Goal: Task Accomplishment & Management: Manage account settings

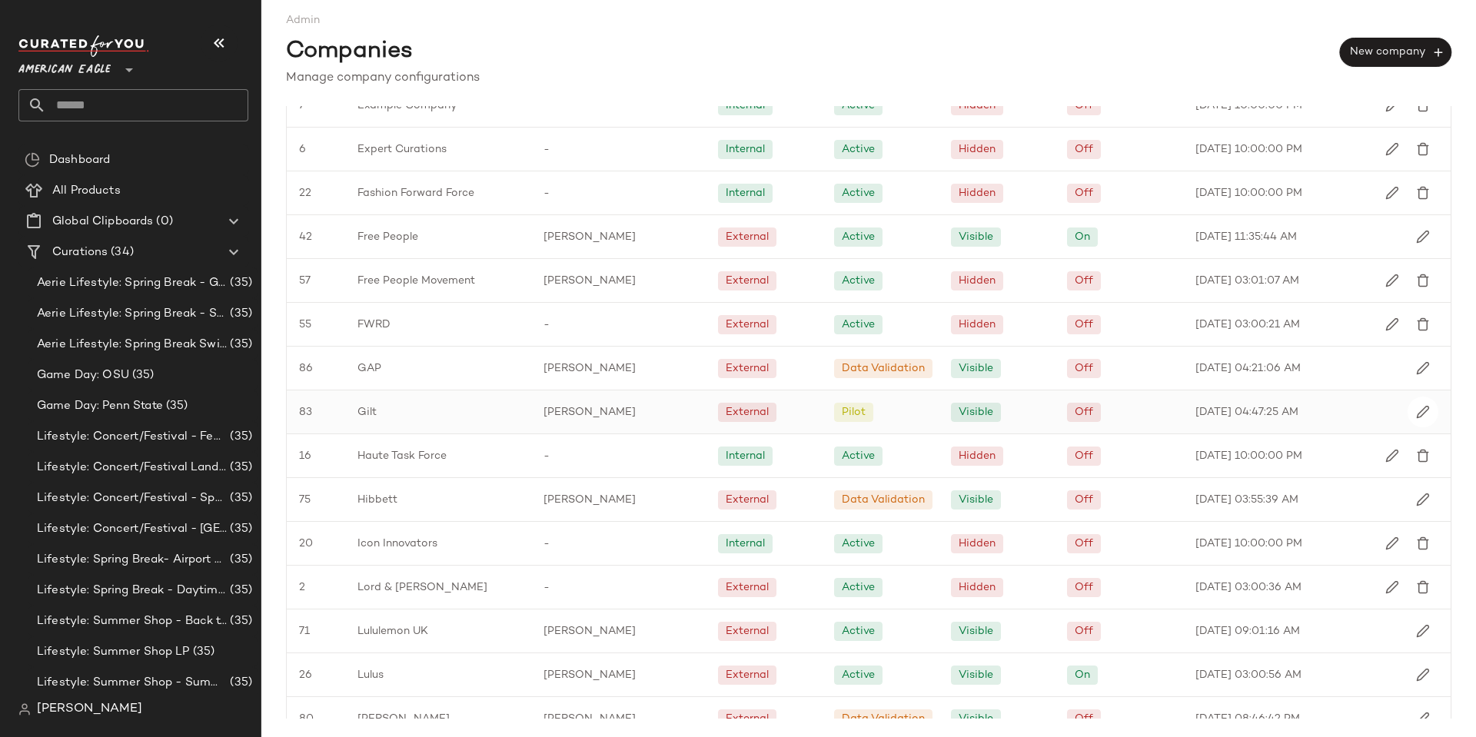
scroll to position [845, 0]
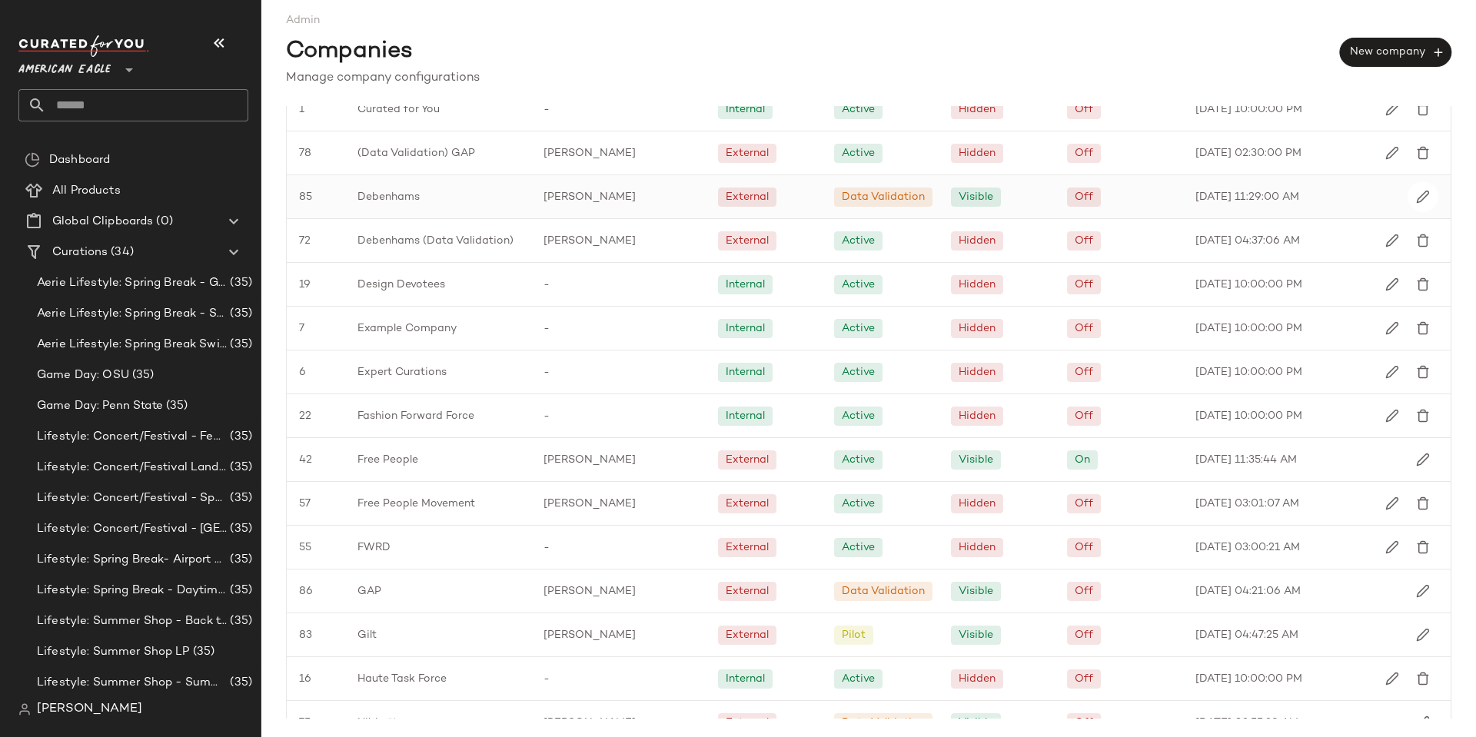
click at [417, 205] on div "Debenhams" at bounding box center [438, 196] width 186 height 43
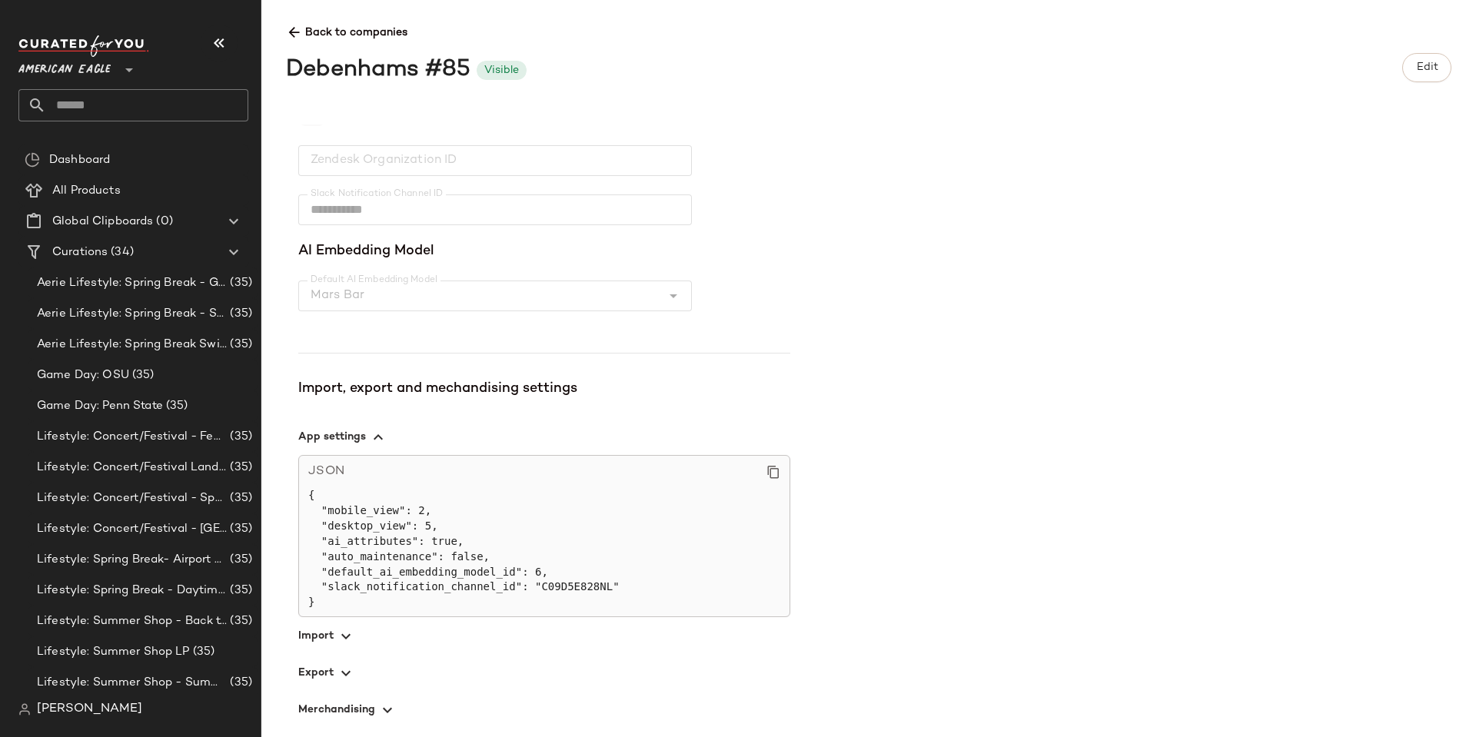
scroll to position [402, 0]
click at [346, 675] on icon "button" at bounding box center [346, 670] width 18 height 18
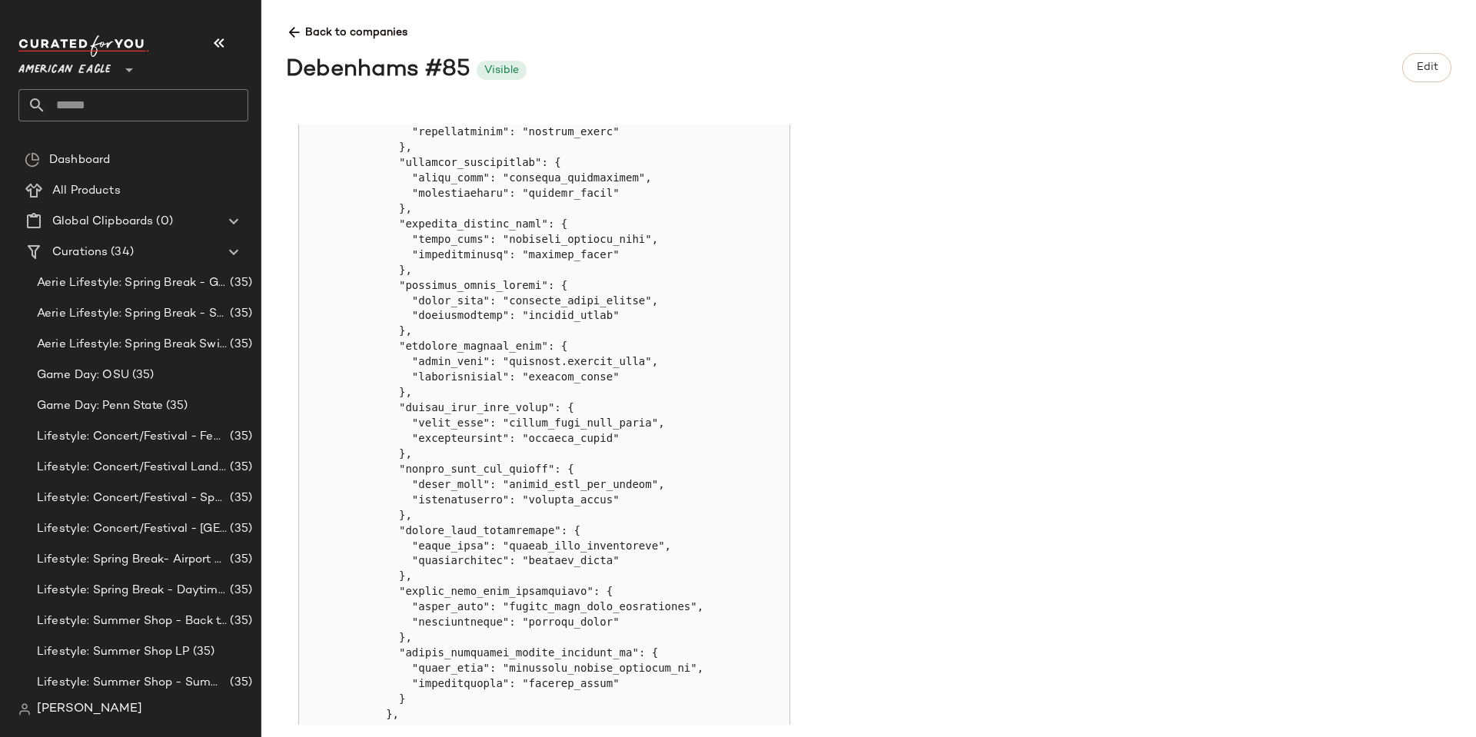
scroll to position [1836, 0]
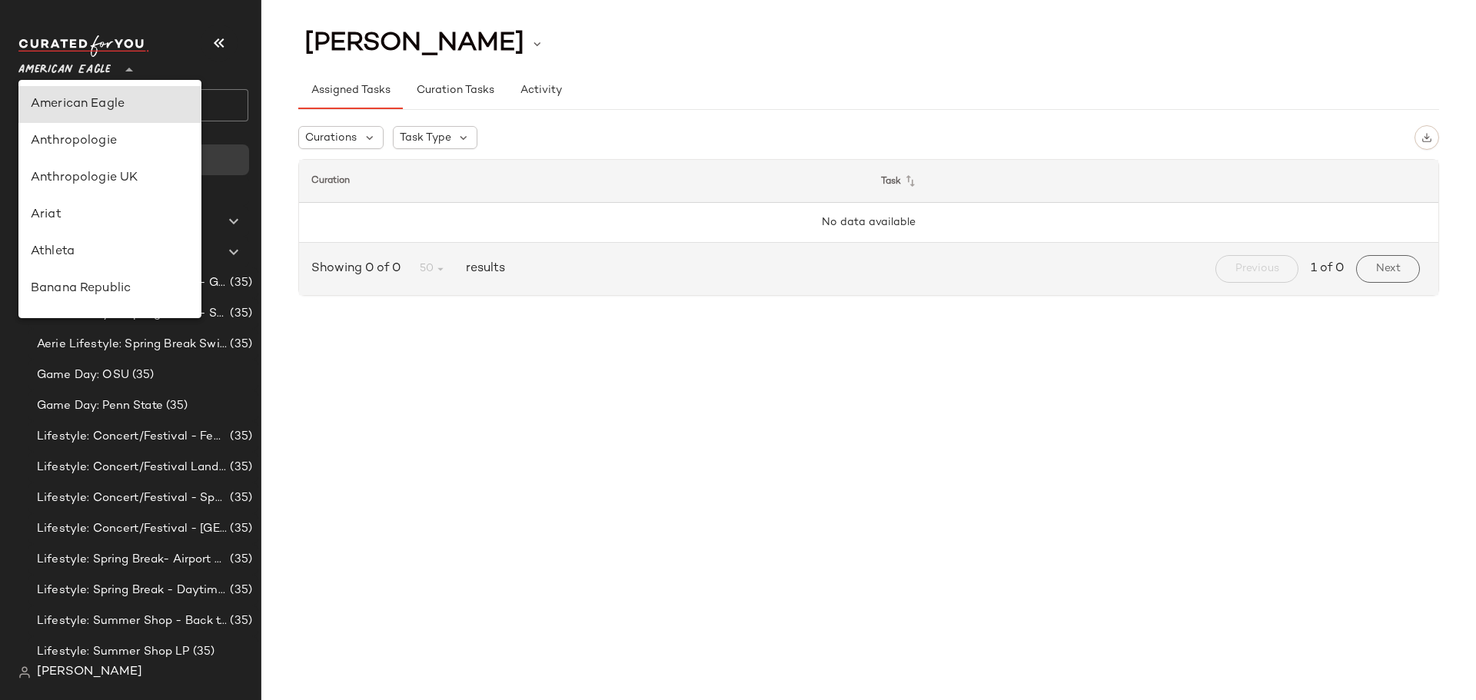
click at [92, 55] on span "American Eagle" at bounding box center [64, 66] width 92 height 28
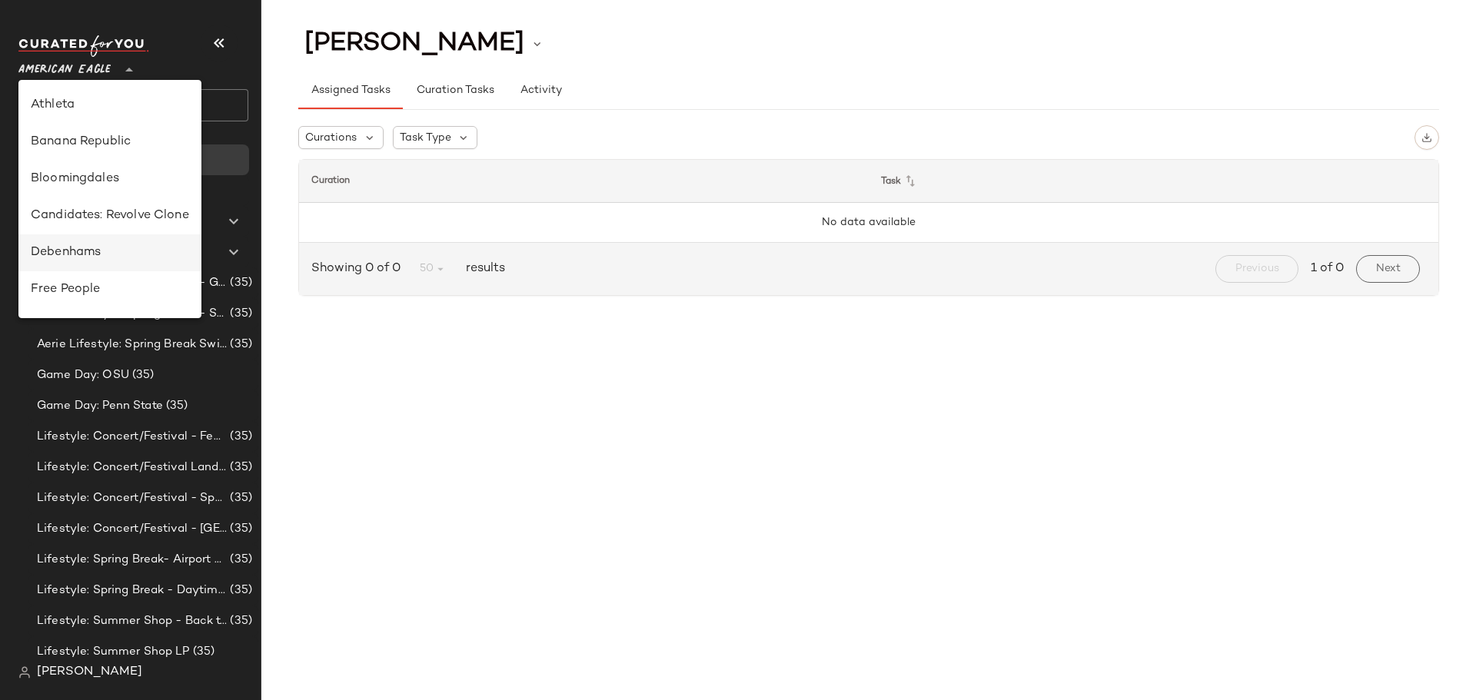
scroll to position [154, 0]
click at [113, 246] on div "Debenhams" at bounding box center [110, 246] width 158 height 18
type input "**"
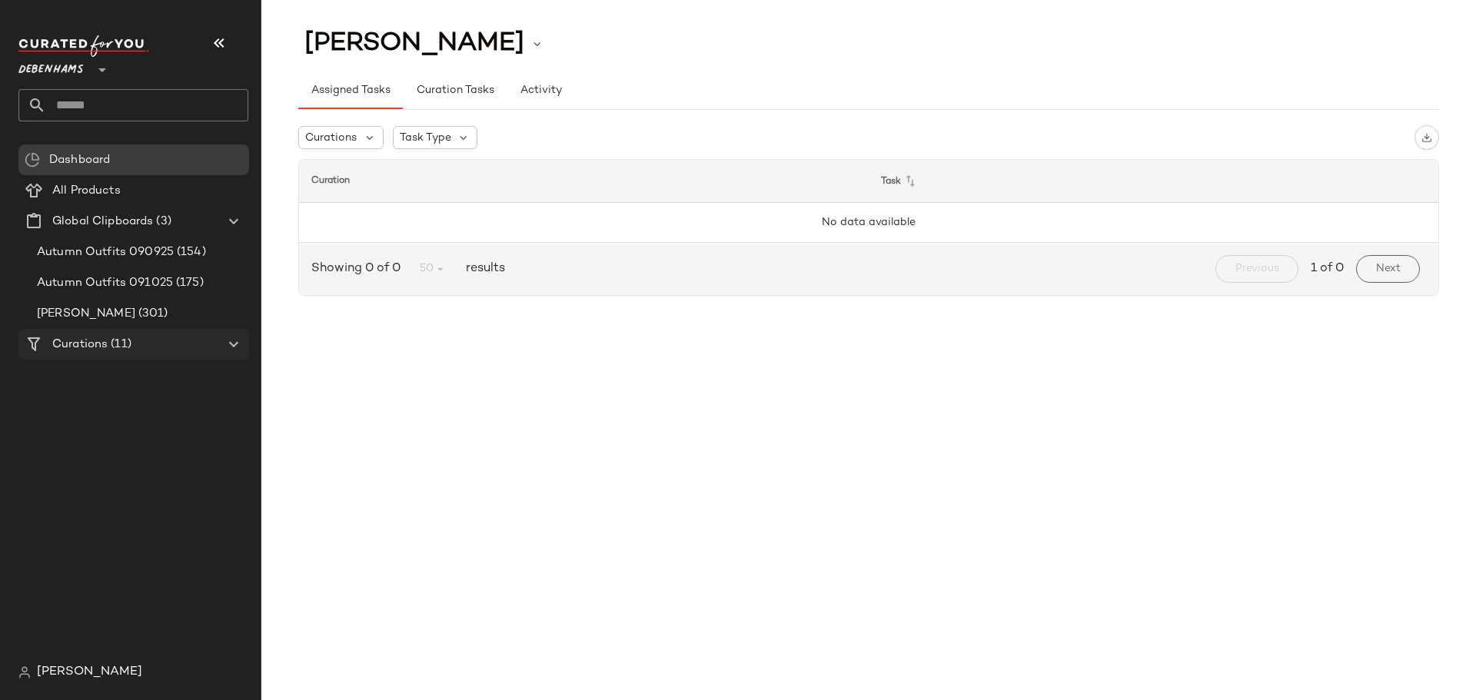
click at [113, 356] on Curations "Curations (11)" at bounding box center [133, 344] width 231 height 31
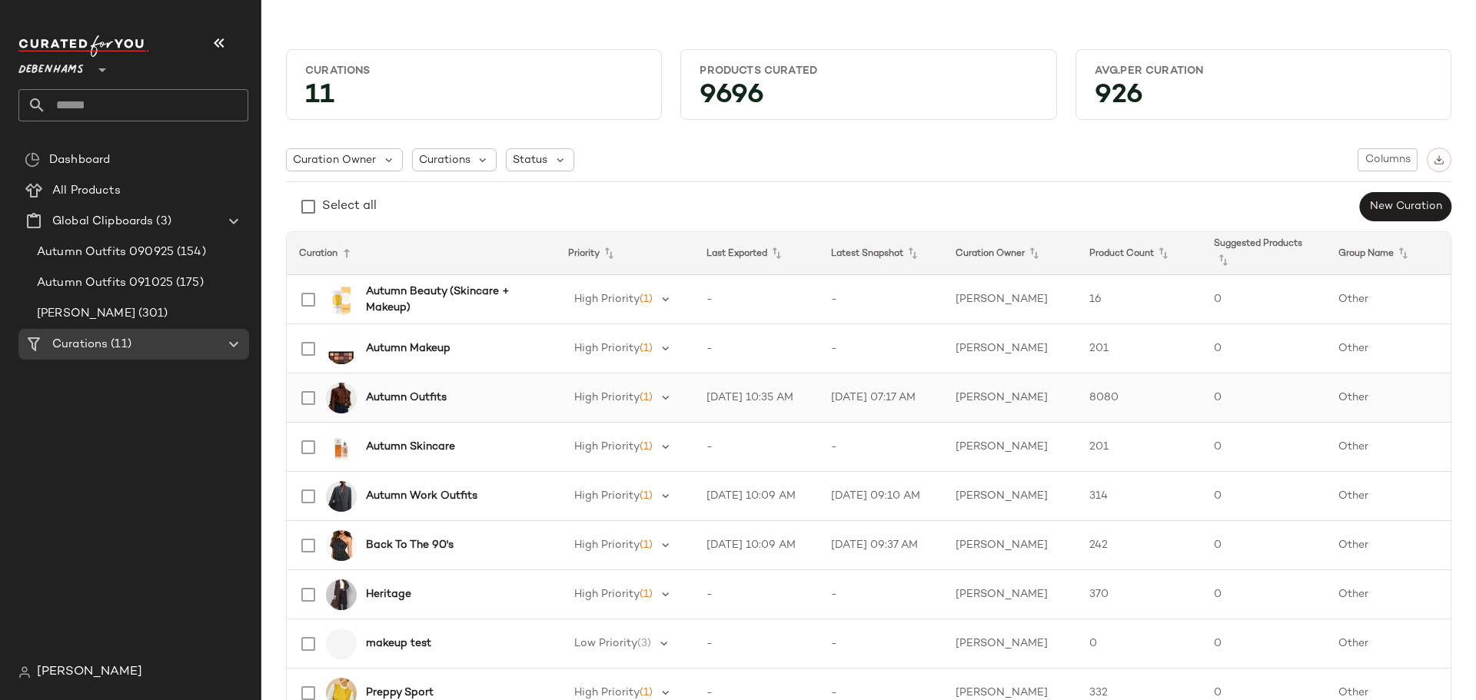
click at [410, 398] on b "Autumn Outfits" at bounding box center [406, 398] width 81 height 16
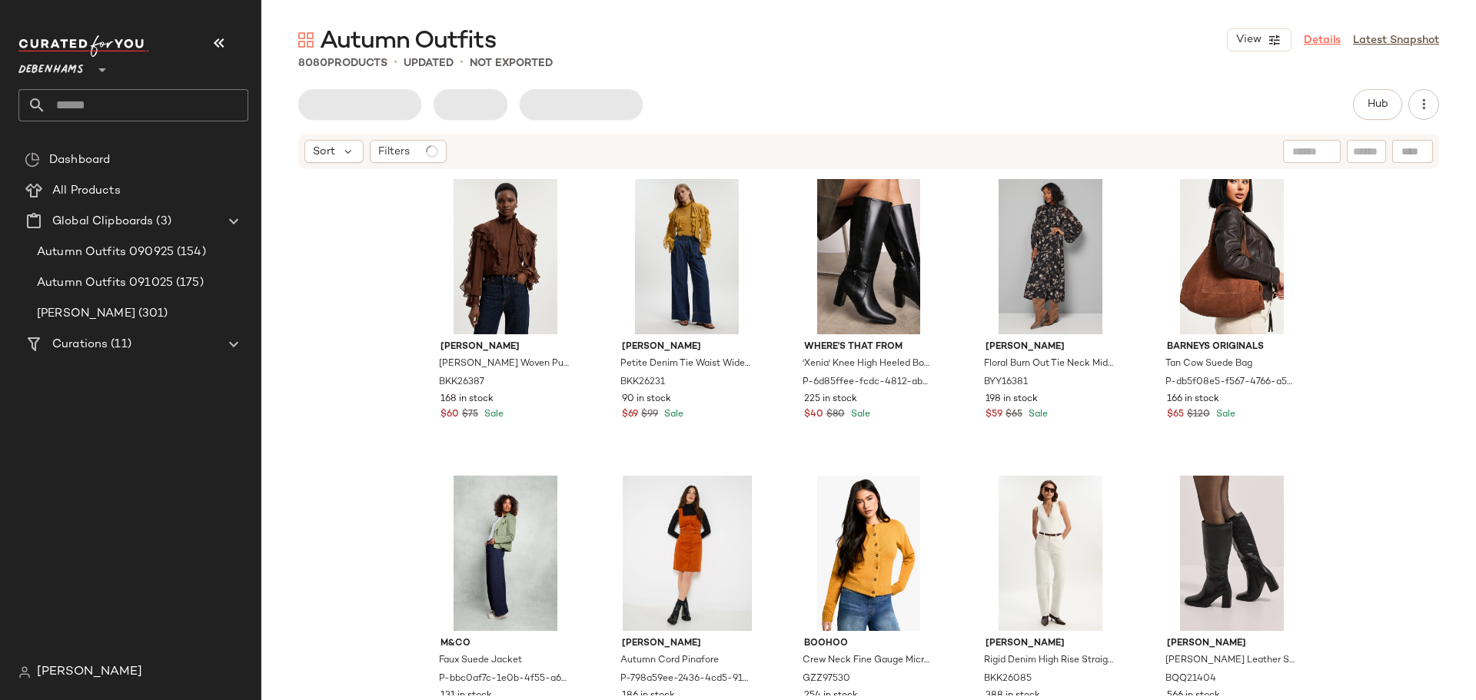
click at [1333, 40] on link "Details" at bounding box center [1321, 40] width 37 height 16
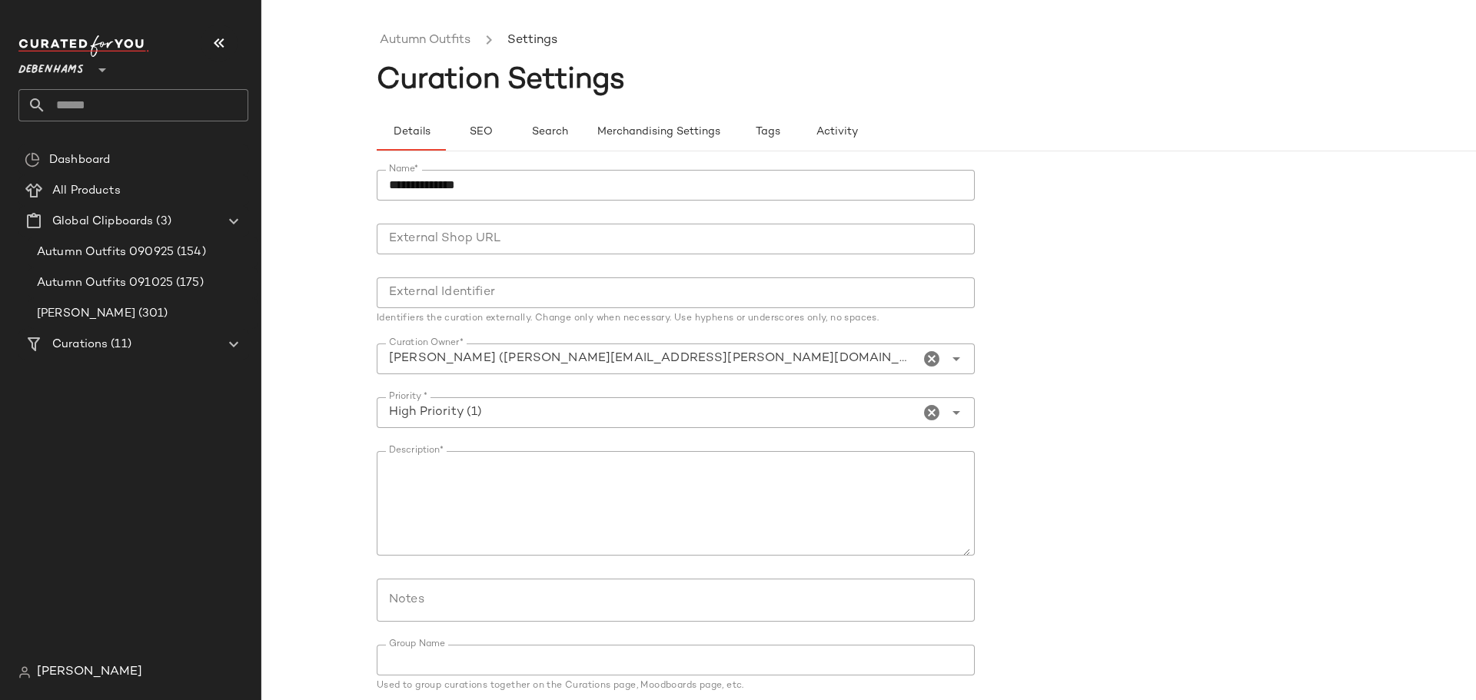
scroll to position [22, 0]
click at [497, 134] on button "SEO" at bounding box center [480, 132] width 69 height 37
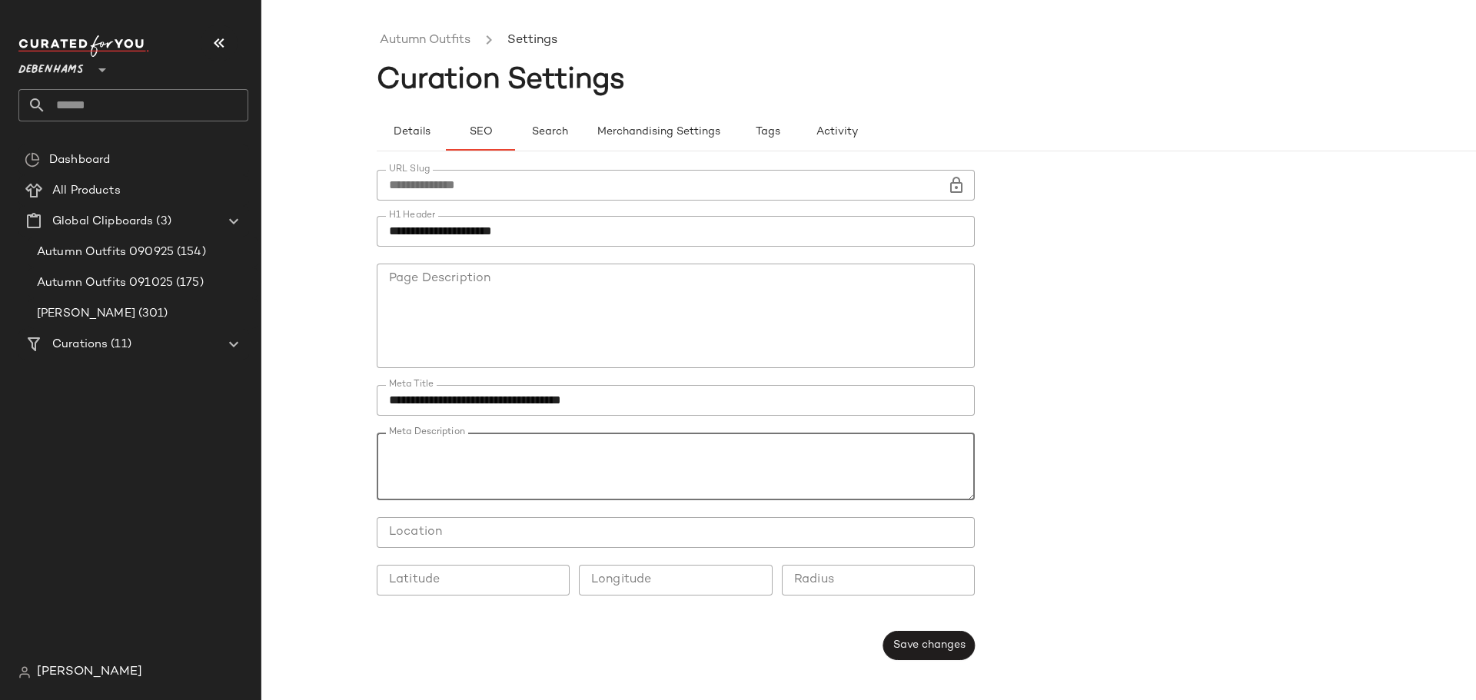
drag, startPoint x: 752, startPoint y: 471, endPoint x: 356, endPoint y: 436, distance: 397.4
click at [356, 436] on div "**********" at bounding box center [738, 363] width 1476 height 676
click at [569, 139] on button "Search" at bounding box center [549, 132] width 69 height 37
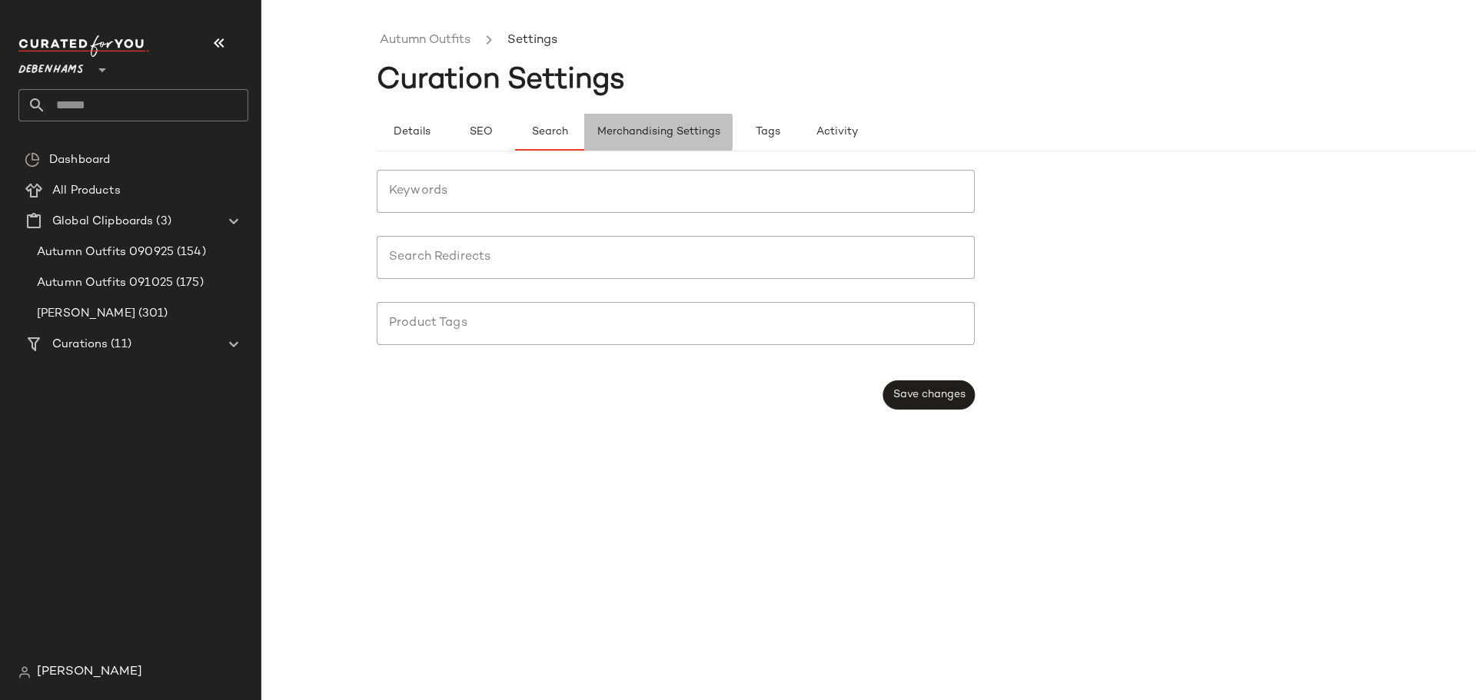
click at [626, 134] on span "Merchandising Settings" at bounding box center [658, 132] width 124 height 12
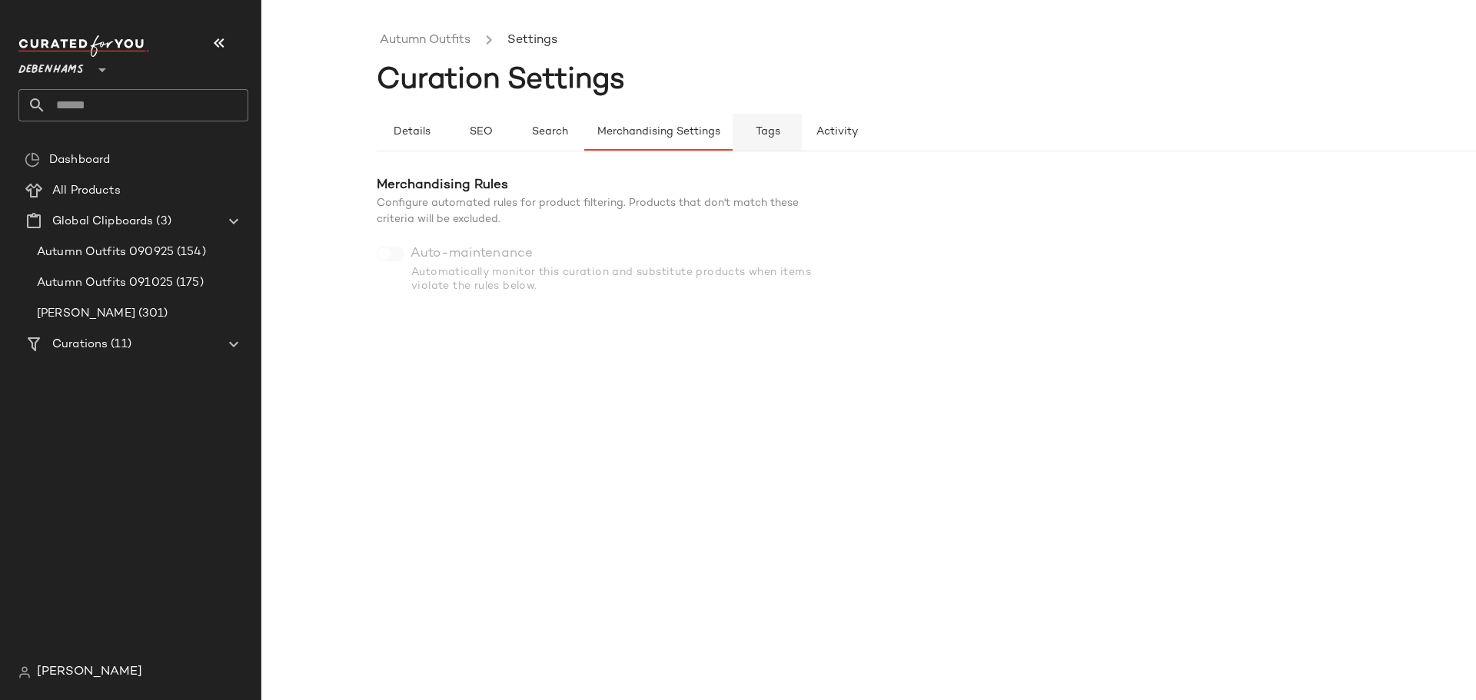
click at [760, 130] on span "Tags" at bounding box center [767, 132] width 25 height 12
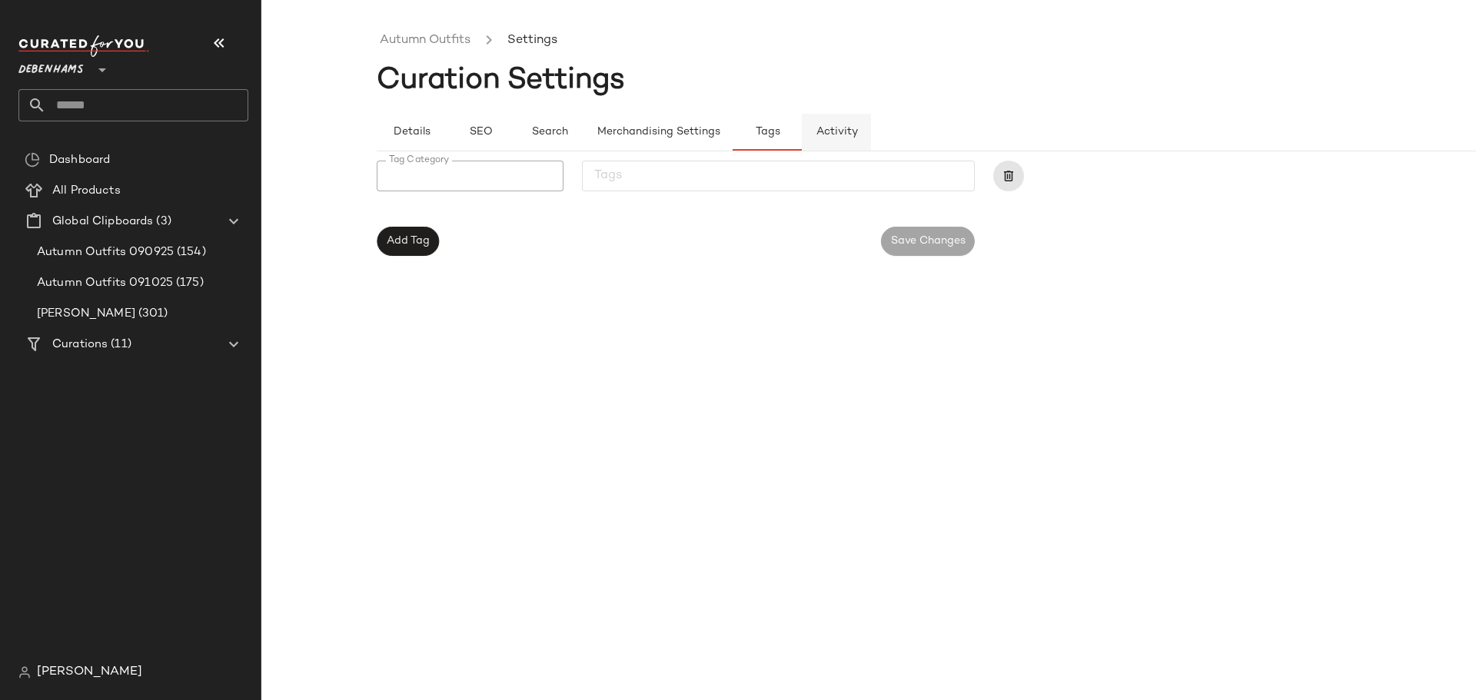
click at [825, 129] on span "Activity" at bounding box center [836, 132] width 42 height 12
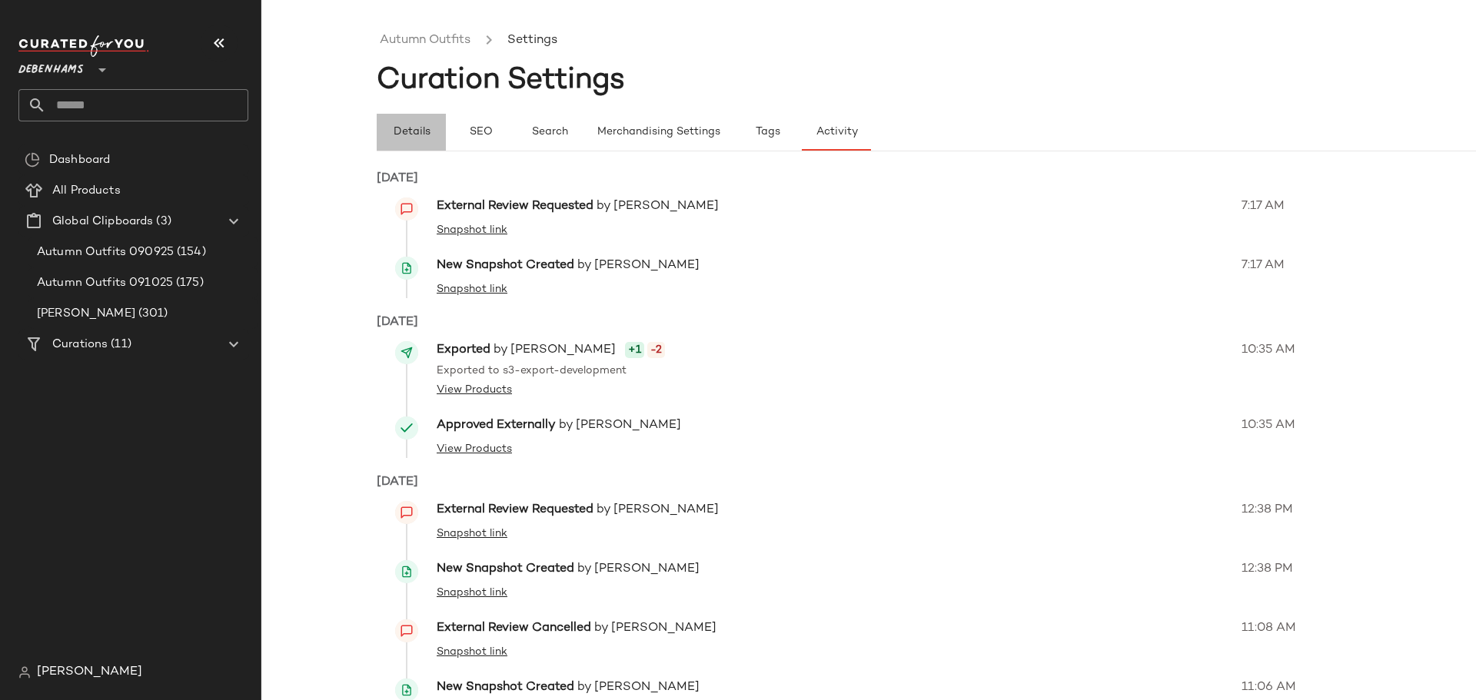
click at [418, 125] on button "Details" at bounding box center [411, 132] width 69 height 37
